Goal: Task Accomplishment & Management: Manage account settings

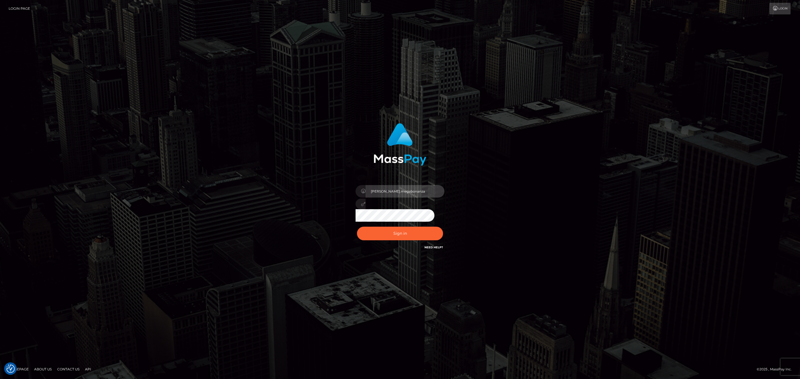
click at [426, 192] on input "sean.megabonanza" at bounding box center [405, 191] width 79 height 12
type input "SeanP.spree"
click at [419, 229] on button "Sign in" at bounding box center [400, 234] width 86 height 14
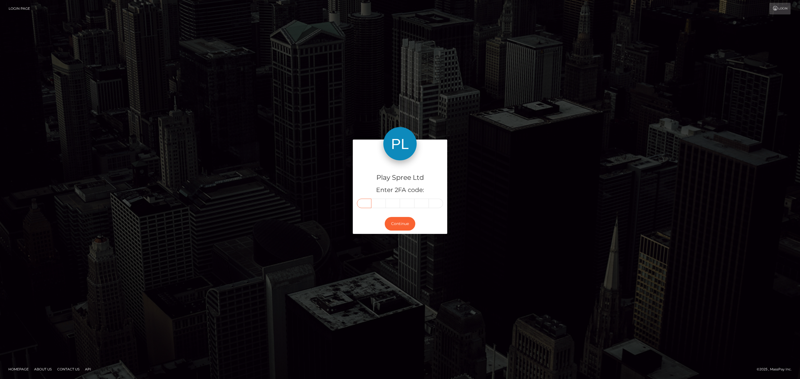
drag, startPoint x: 359, startPoint y: 203, endPoint x: 363, endPoint y: 202, distance: 3.6
click at [361, 203] on input "text" at bounding box center [364, 203] width 14 height 9
paste input "7"
type input "7"
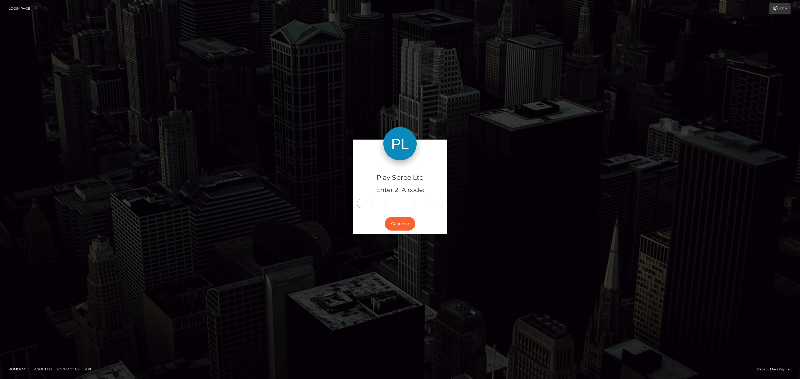
type input "4"
type input "7"
type input "0"
type input "5"
click at [401, 222] on button "Continue" at bounding box center [400, 224] width 31 height 14
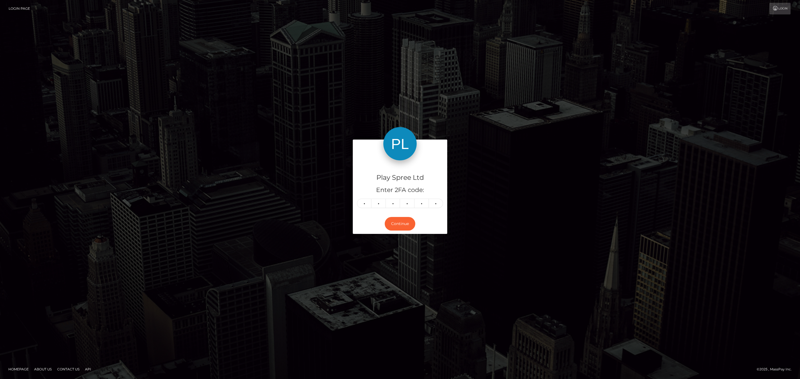
drag, startPoint x: 460, startPoint y: 104, endPoint x: 530, endPoint y: 111, distance: 70.3
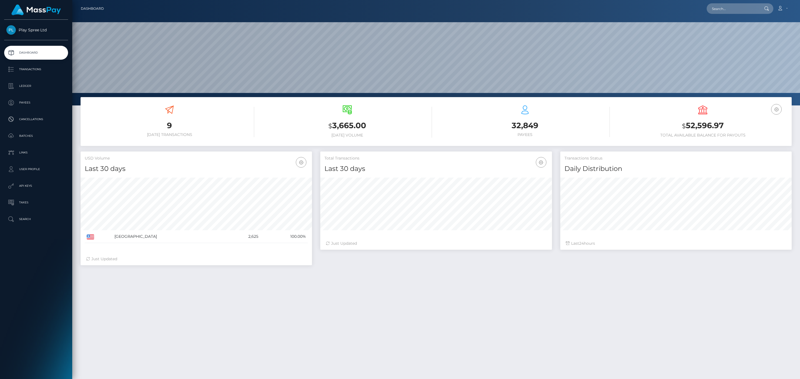
scroll to position [98, 231]
click at [32, 72] on p "Transactions" at bounding box center [35, 69] width 59 height 8
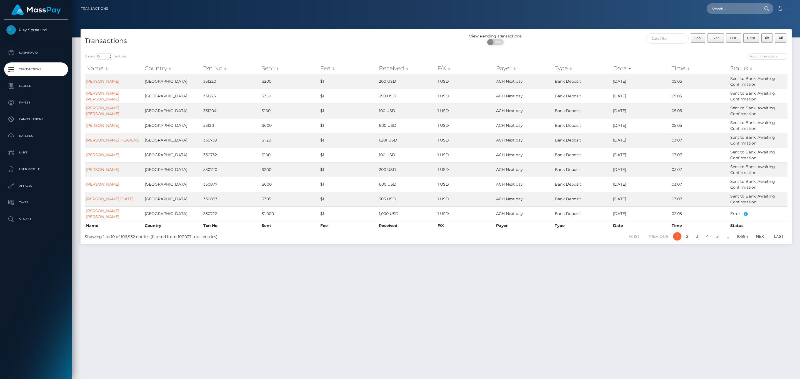
click at [492, 52] on div "Show 10 25 50 100 250 500 1,000 3,500 entries Name Country Txn No Sent Fee Rece…" at bounding box center [436, 146] width 711 height 195
click at [661, 42] on input "text" at bounding box center [667, 38] width 42 height 10
click at [507, 39] on div "View Pending Transactions" at bounding box center [495, 36] width 119 height 6
click at [500, 43] on span "OFF" at bounding box center [497, 42] width 14 height 6
checkbox input "true"
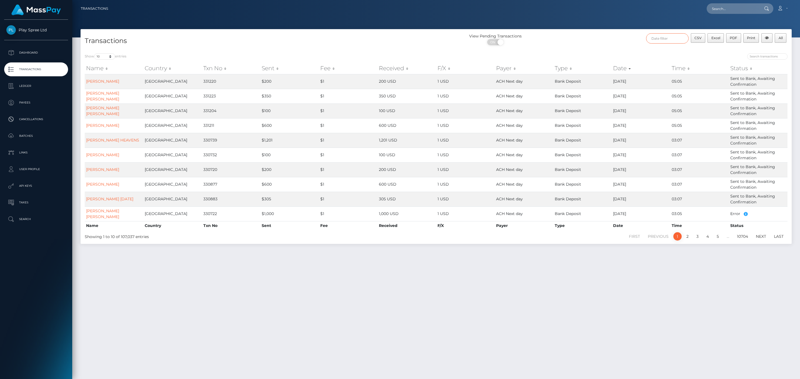
click at [649, 35] on input "text" at bounding box center [667, 38] width 42 height 10
click at [762, 49] on th "Aug 2025" at bounding box center [746, 52] width 44 height 7
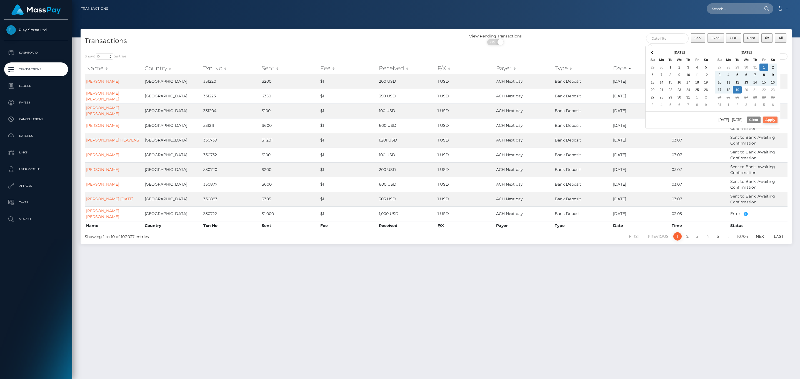
click at [765, 121] on button "Apply" at bounding box center [770, 120] width 14 height 7
type input "08/01/2025 - 08/19/2025"
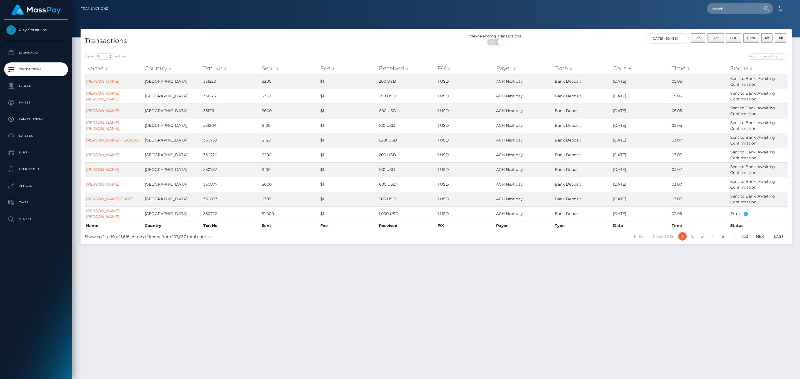
click at [787, 34] on div "CSV Excel PDF Print All 08/01/2025 - 08/19/2025" at bounding box center [703, 40] width 178 height 15
click at [785, 38] on button "All" at bounding box center [781, 37] width 12 height 9
